Goal: Check status

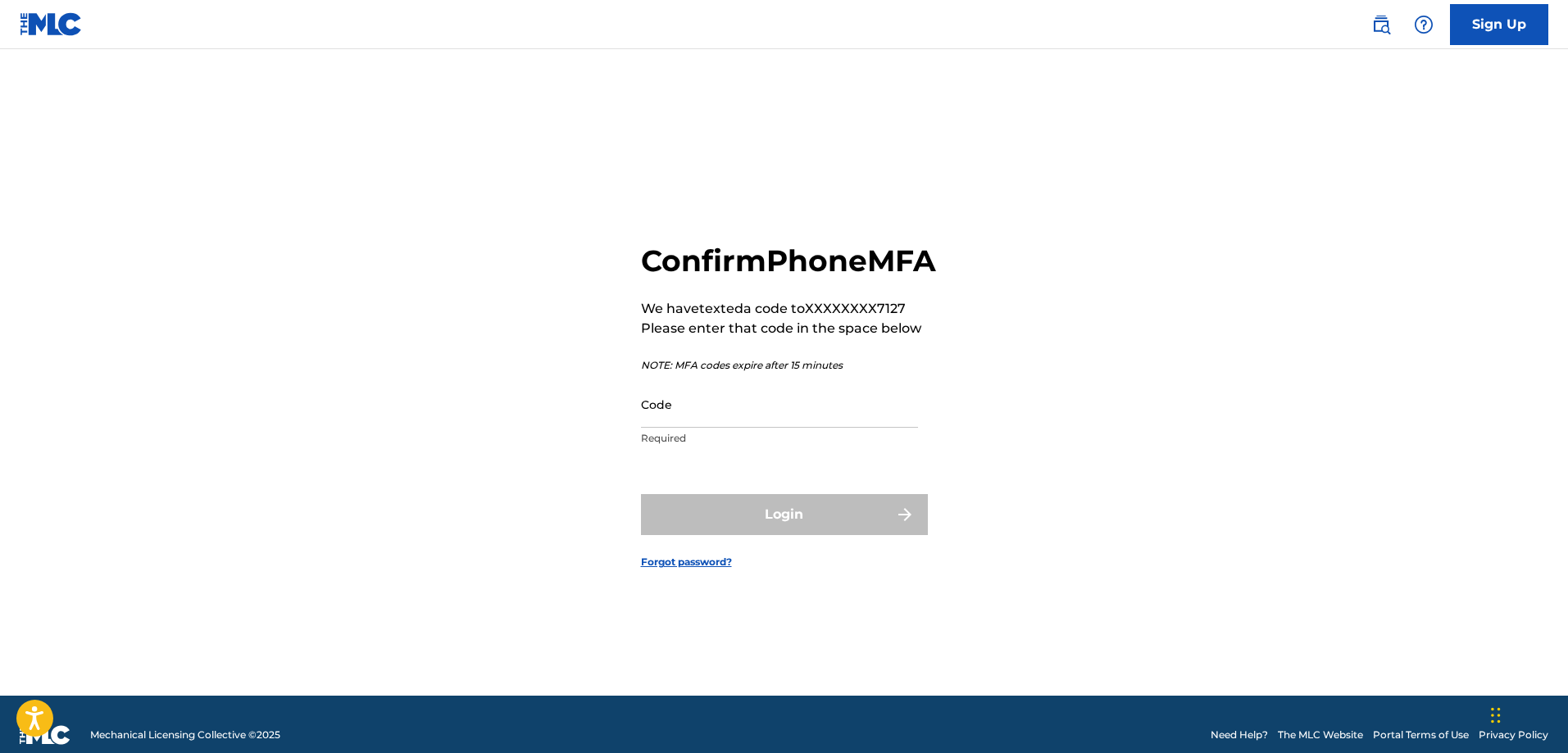
click at [737, 428] on input "Code" at bounding box center [779, 404] width 277 height 46
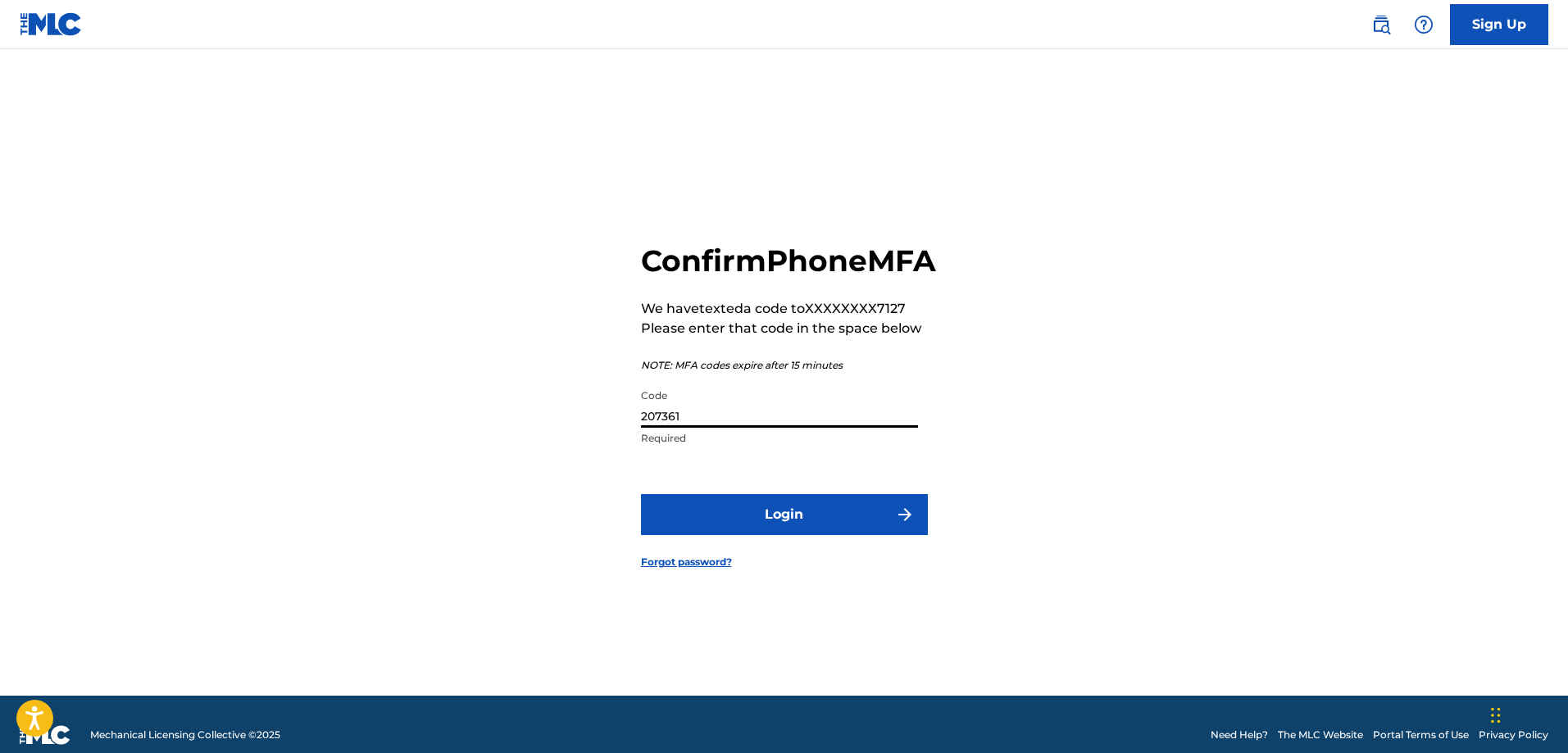
type input "207361"
click at [742, 534] on button "Login" at bounding box center [784, 515] width 287 height 41
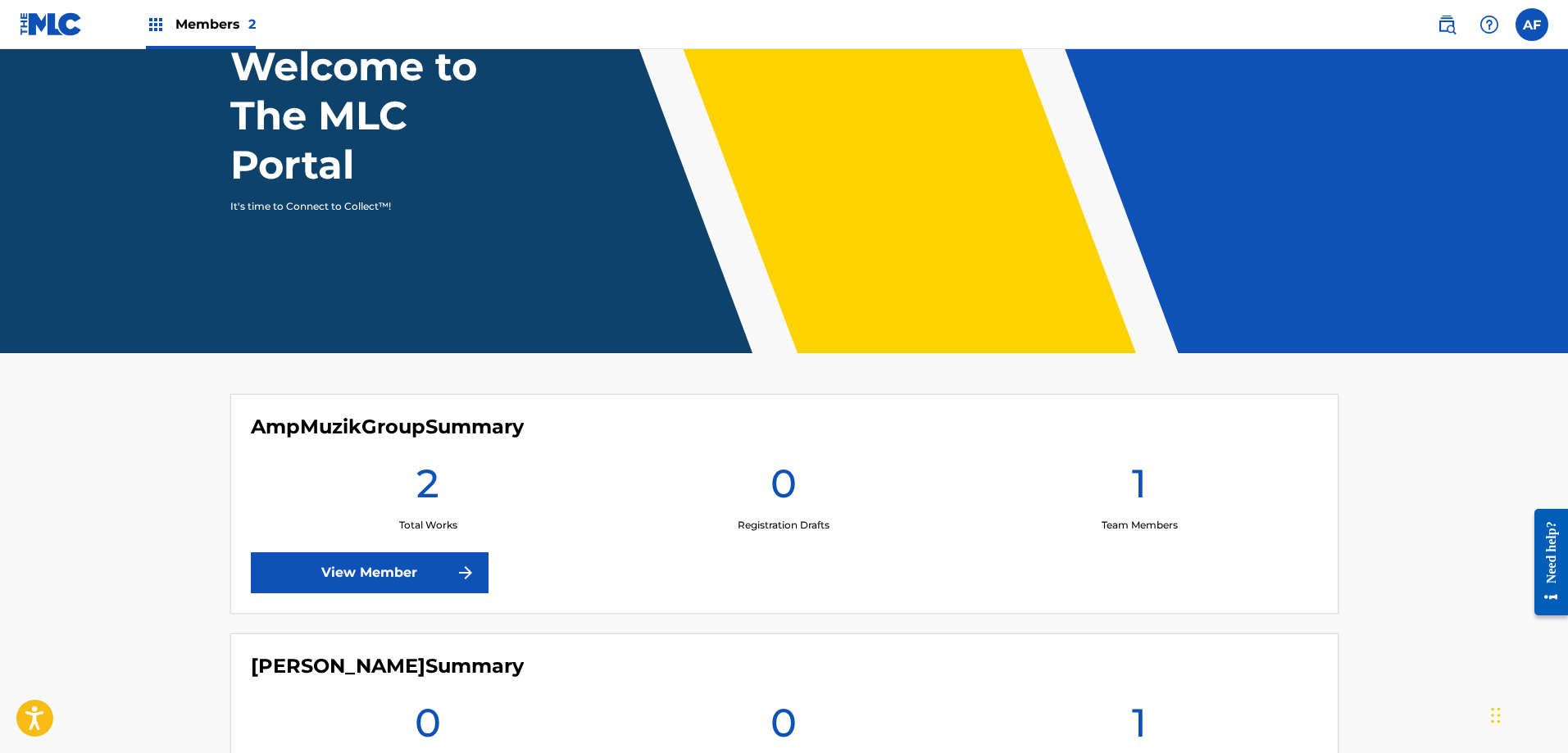
scroll to position [164, 0]
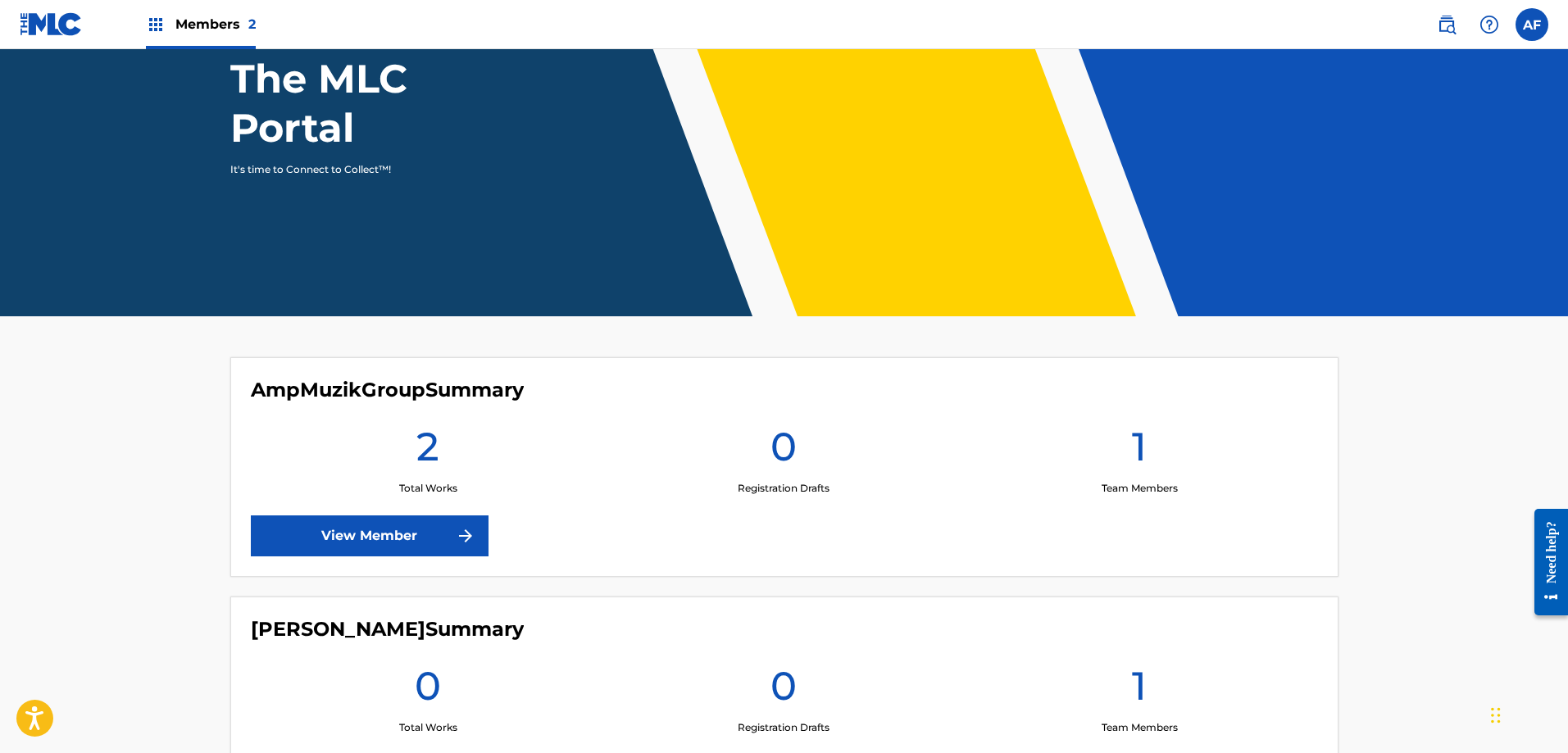
click at [363, 525] on link "View Member" at bounding box center [369, 536] width 238 height 41
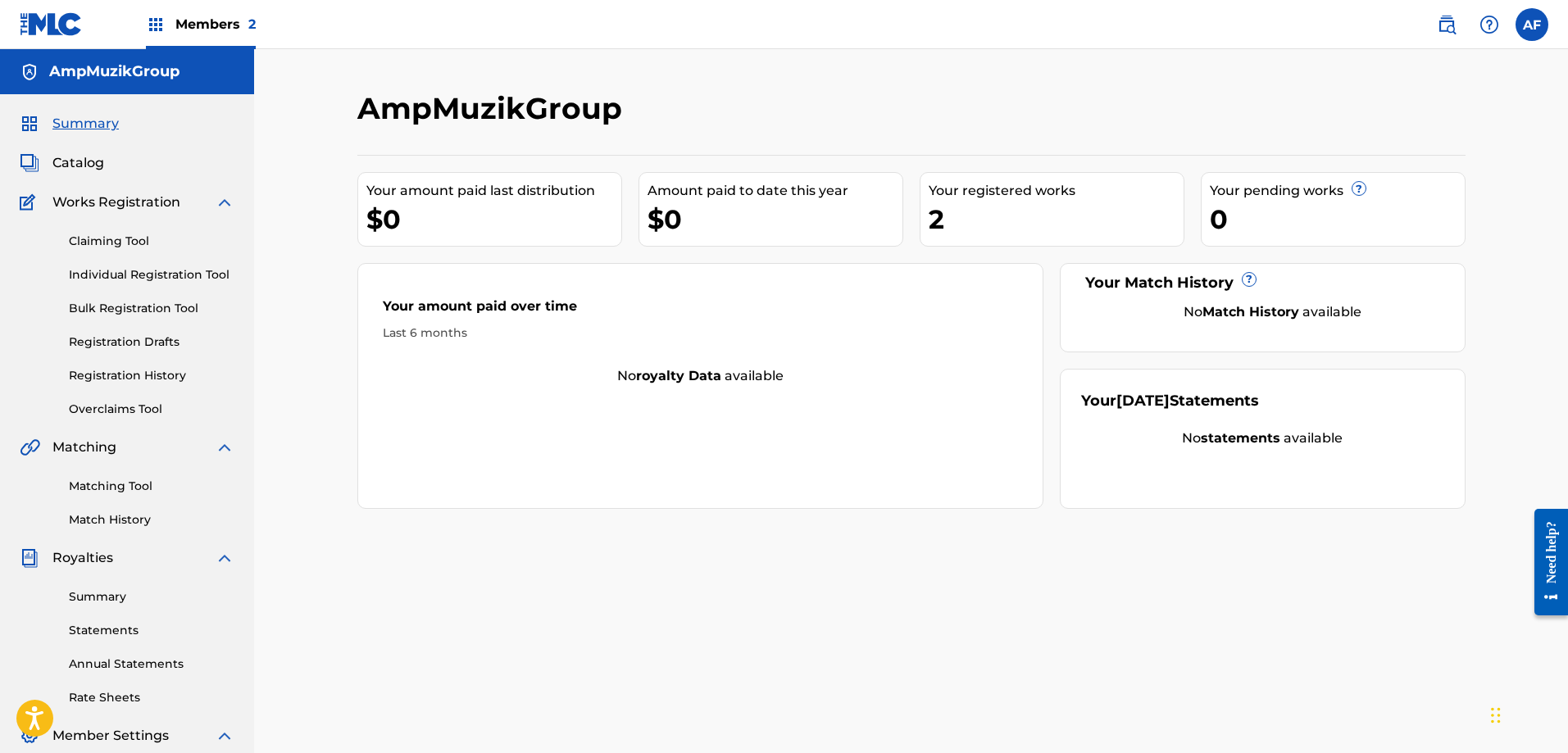
click at [186, 28] on span "Members 2" at bounding box center [215, 24] width 80 height 19
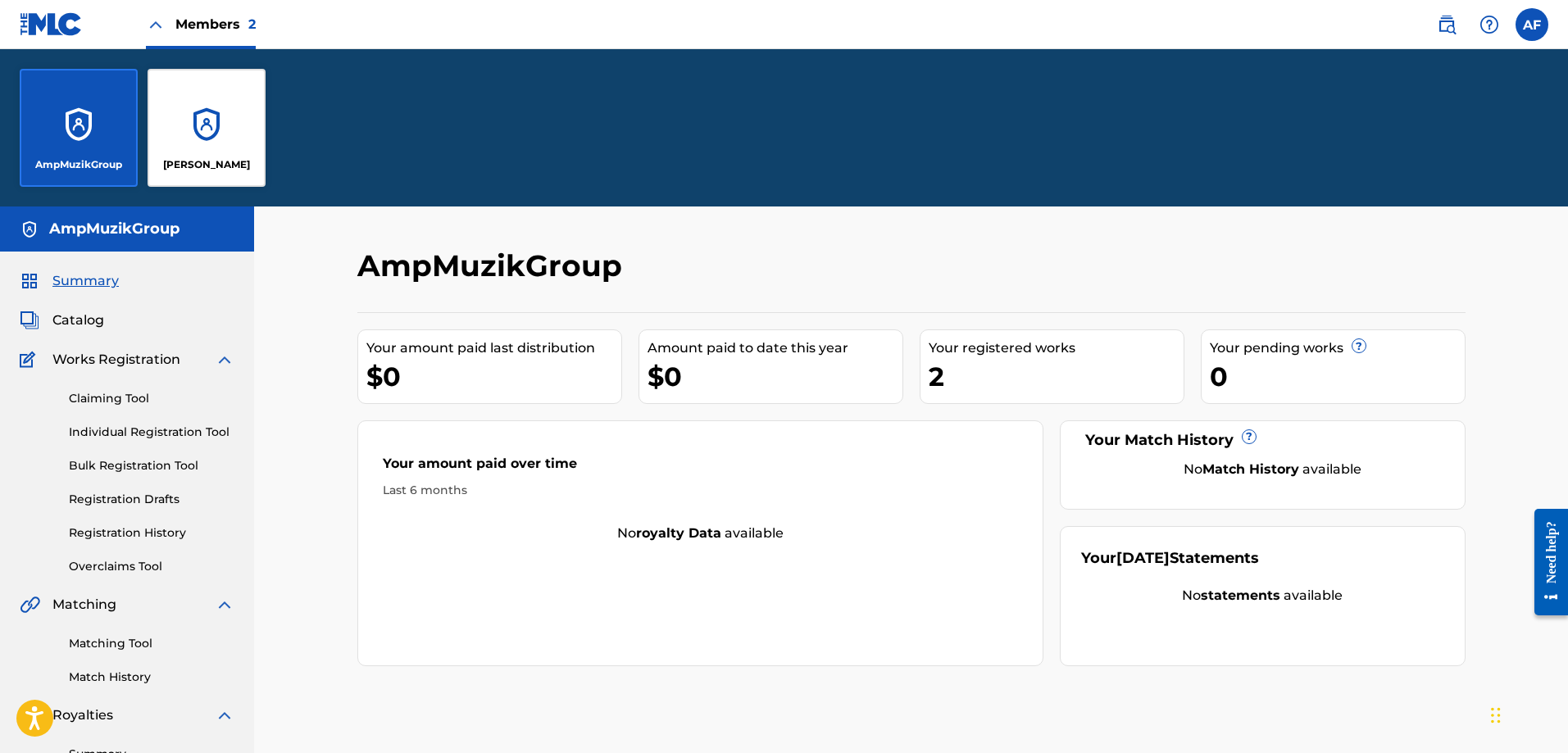
click at [152, 532] on link "Registration History" at bounding box center [152, 533] width 165 height 17
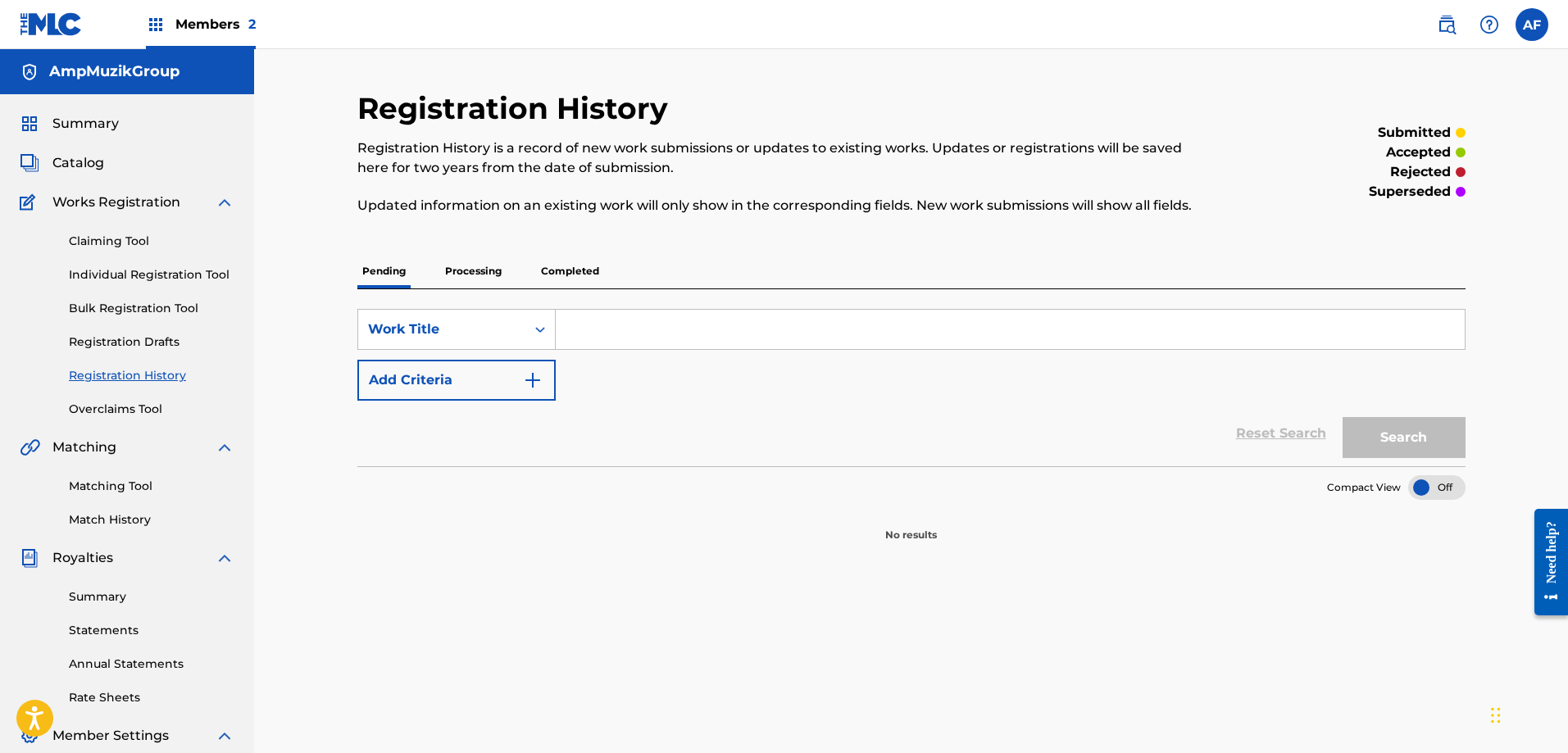
click at [456, 269] on p "Processing" at bounding box center [473, 271] width 66 height 34
